Goal: Information Seeking & Learning: Learn about a topic

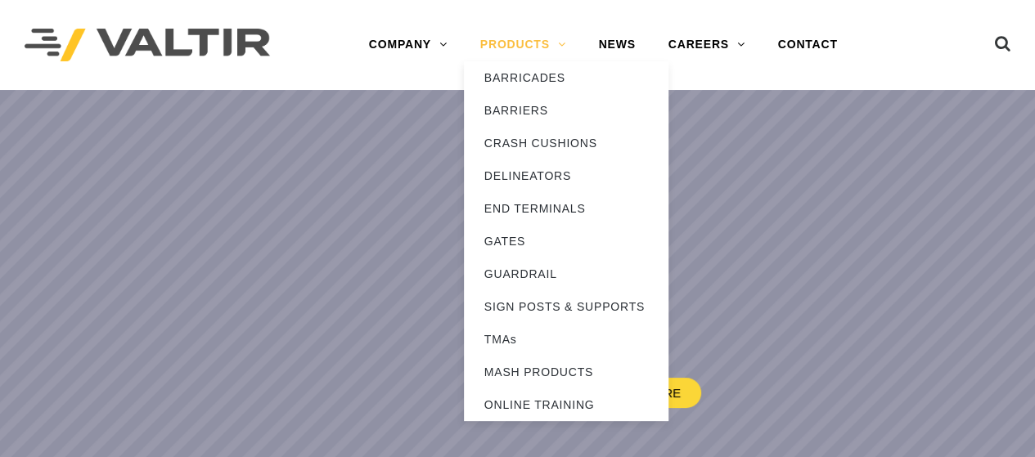
click at [504, 47] on link "PRODUCTS" at bounding box center [523, 45] width 119 height 33
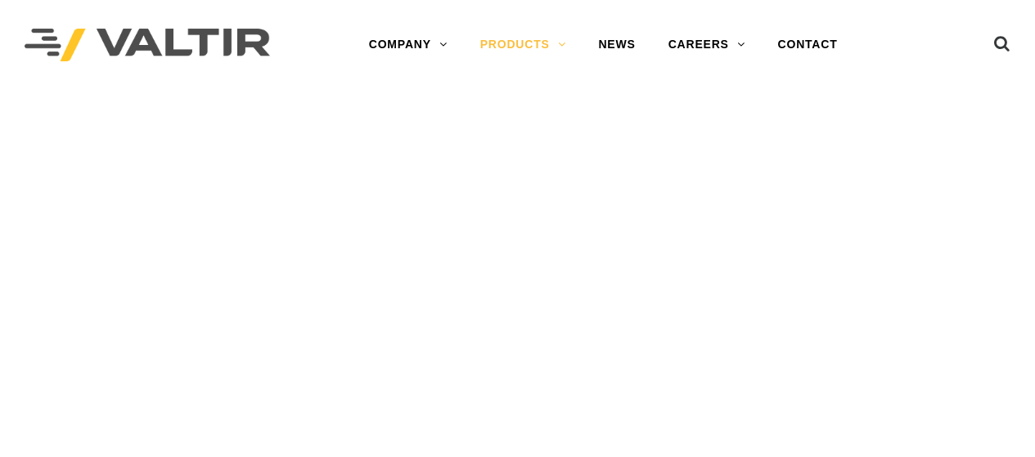
click at [504, 47] on link "PRODUCTS" at bounding box center [523, 45] width 119 height 33
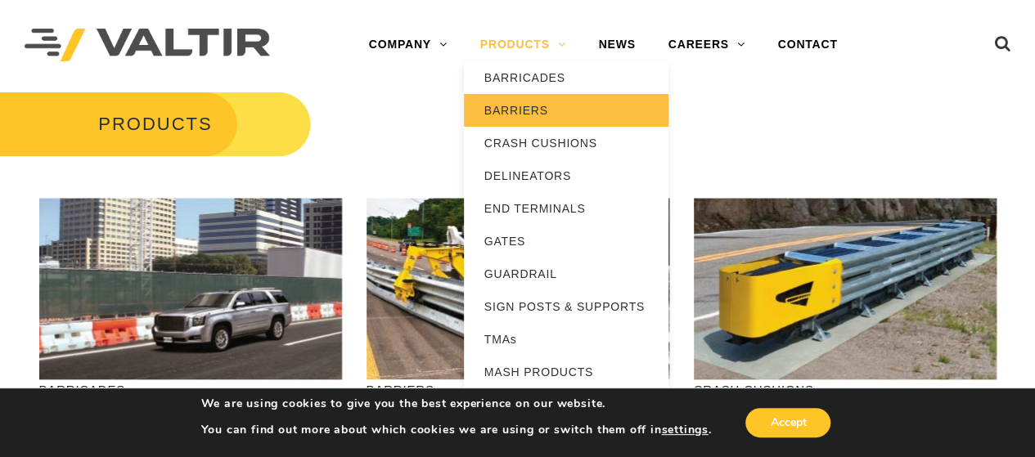
click at [525, 109] on link "BARRIERS" at bounding box center [566, 110] width 205 height 33
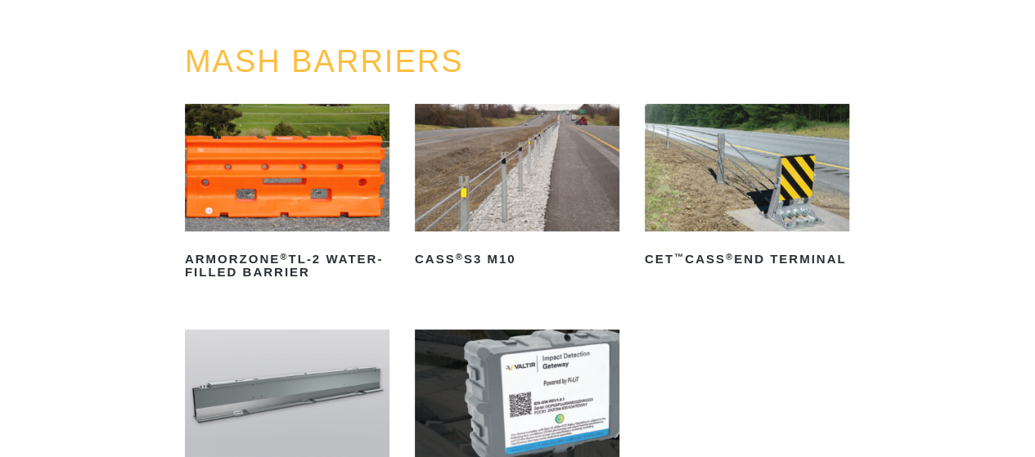
scroll to position [327, 0]
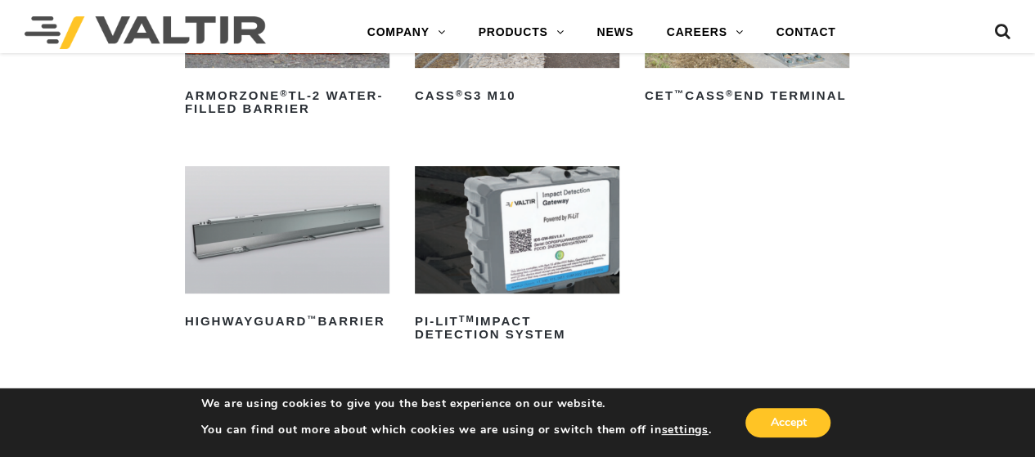
click at [254, 230] on img at bounding box center [287, 230] width 205 height 128
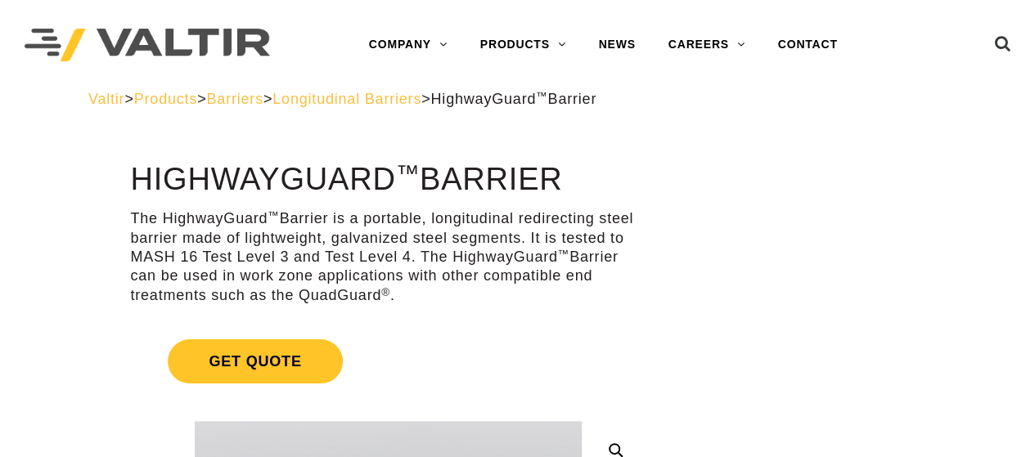
scroll to position [164, 0]
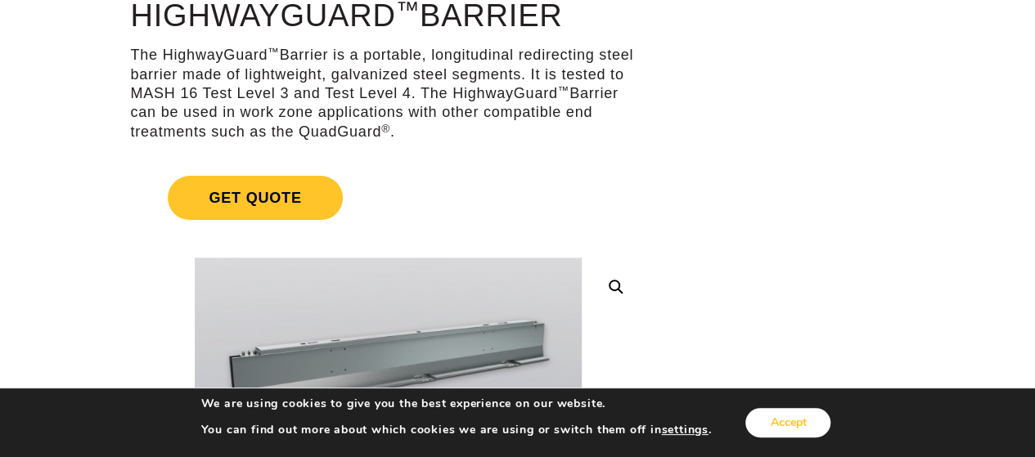
click at [786, 421] on button "Accept" at bounding box center [787, 422] width 85 height 29
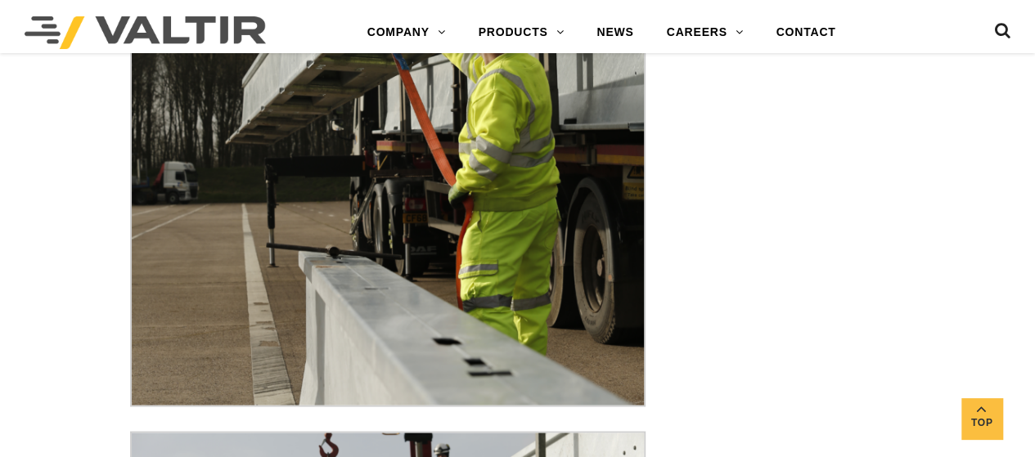
scroll to position [4337, 0]
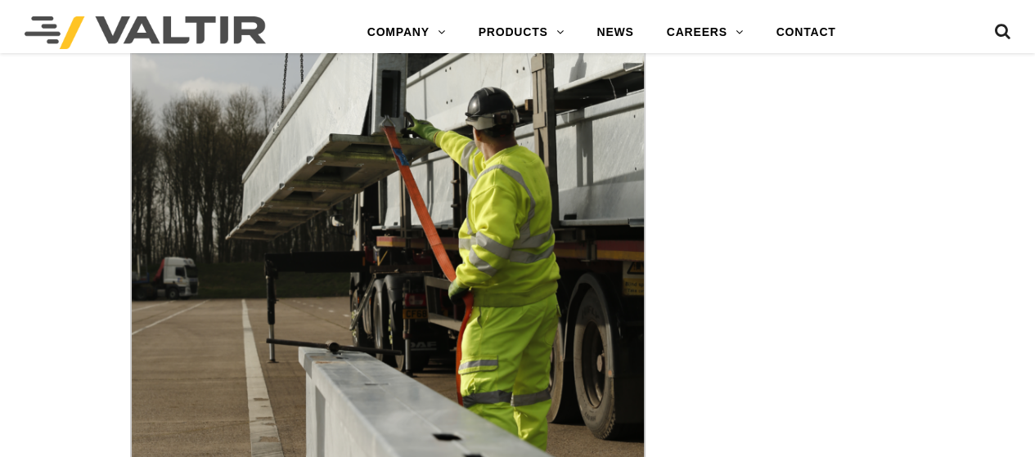
scroll to position [4337, 0]
